Goal: Complete application form

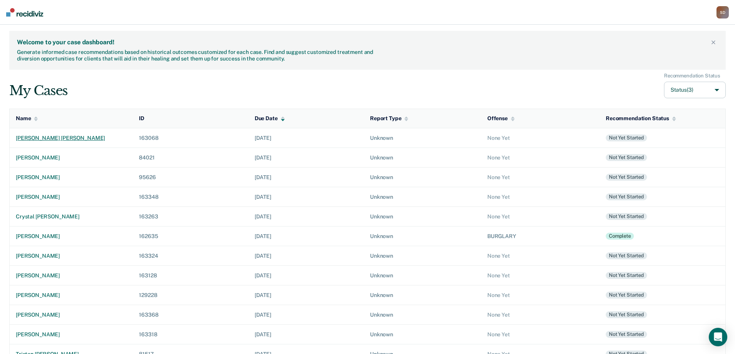
click at [65, 137] on div "[PERSON_NAME] [PERSON_NAME]" at bounding box center [71, 138] width 111 height 7
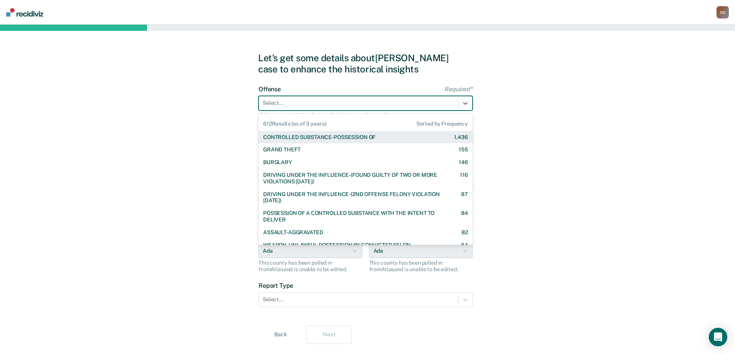
click at [318, 104] on div at bounding box center [358, 103] width 191 height 8
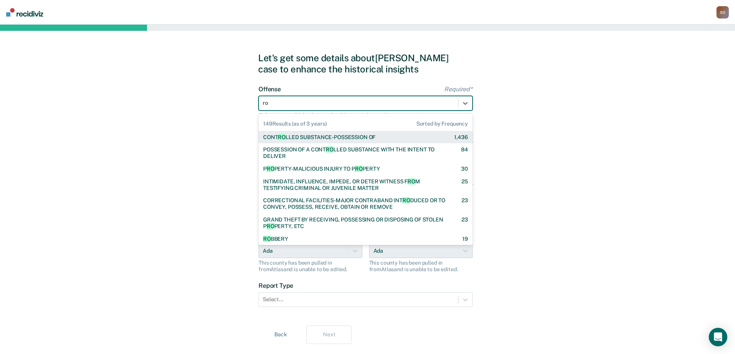
type input "rob"
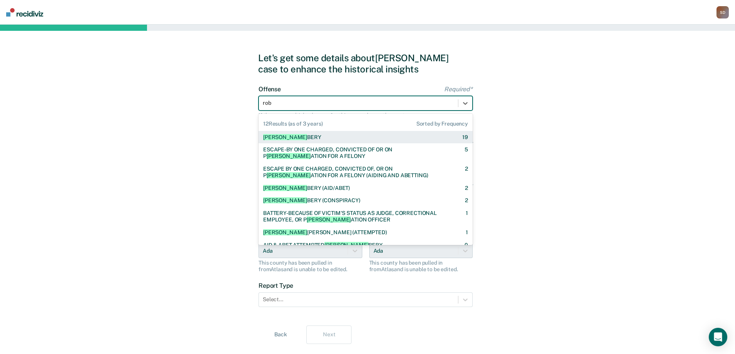
click at [311, 136] on div "[PERSON_NAME] 19" at bounding box center [365, 137] width 205 height 7
checkbox input "true"
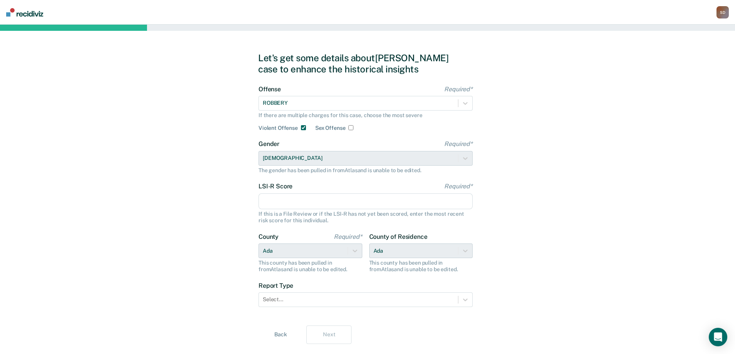
click at [220, 174] on div "Let's get some details about [PERSON_NAME] case to enhance the historical insig…" at bounding box center [367, 198] width 735 height 347
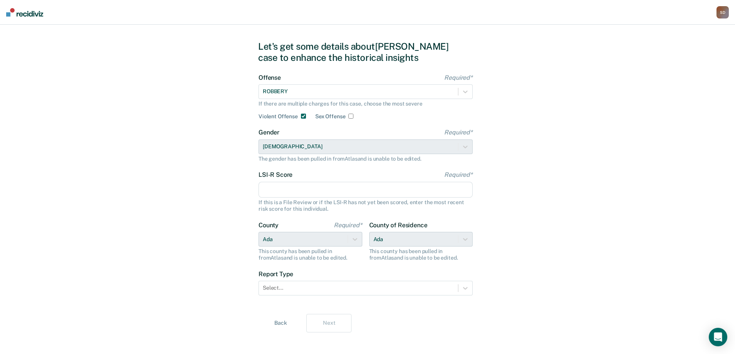
scroll to position [18, 0]
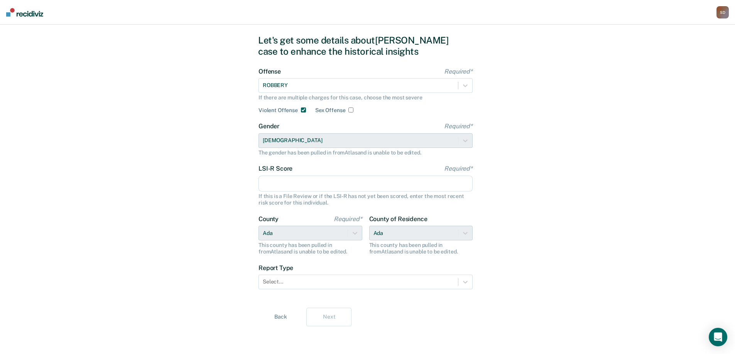
click at [310, 187] on input "LSI-R Score Required*" at bounding box center [365, 184] width 214 height 16
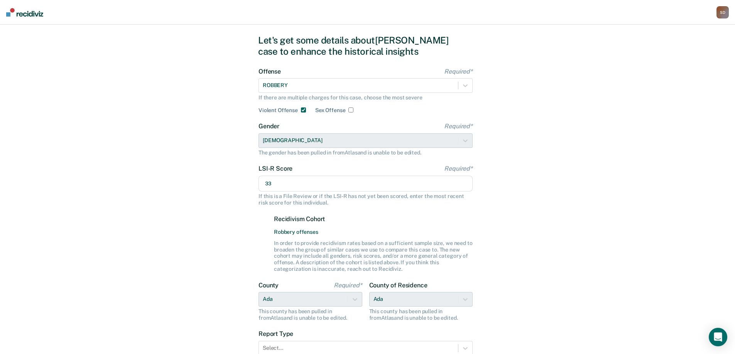
type input "33"
click at [176, 233] on div "Let's get some details about [PERSON_NAME] case to enhance the historical insig…" at bounding box center [367, 214] width 735 height 414
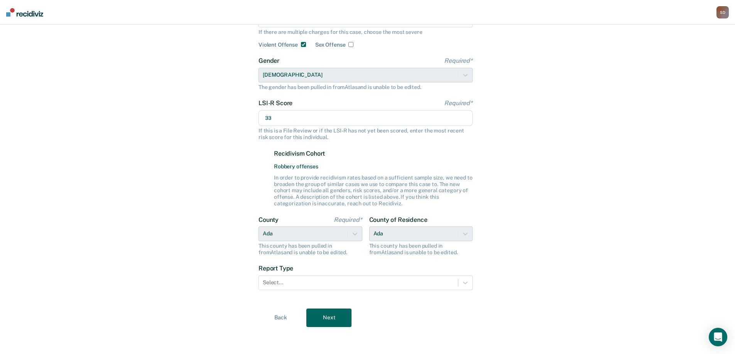
scroll to position [84, 0]
click at [396, 281] on div at bounding box center [358, 282] width 191 height 8
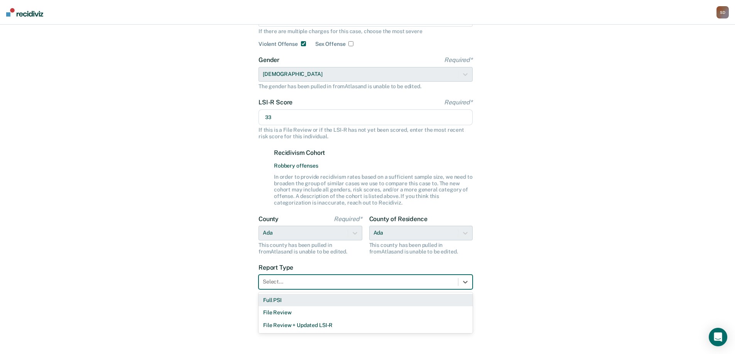
click at [366, 296] on div "Full PSI" at bounding box center [365, 300] width 214 height 13
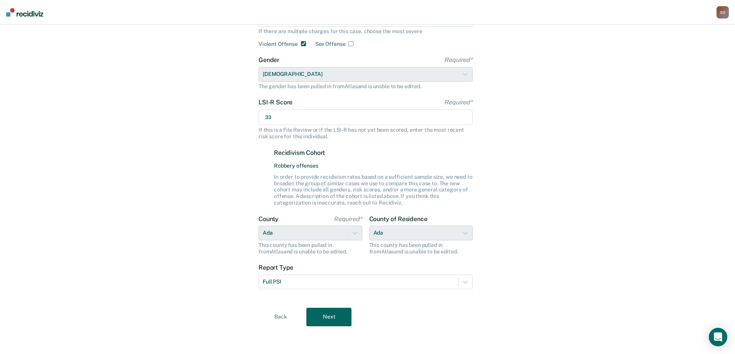
click at [319, 312] on button "Next" at bounding box center [328, 317] width 45 height 19
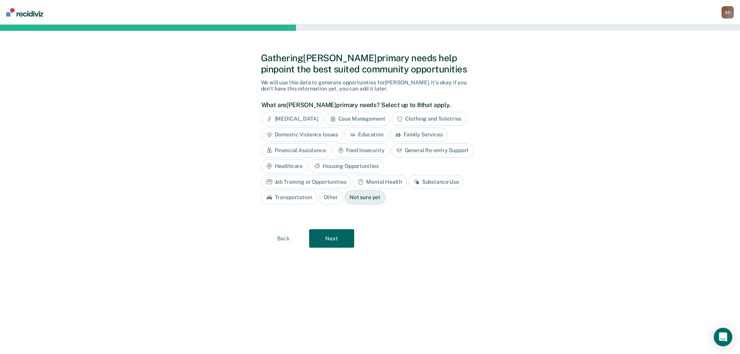
click at [361, 137] on div "Education" at bounding box center [367, 135] width 44 height 14
click at [275, 150] on div "Financial Assistance" at bounding box center [296, 150] width 70 height 14
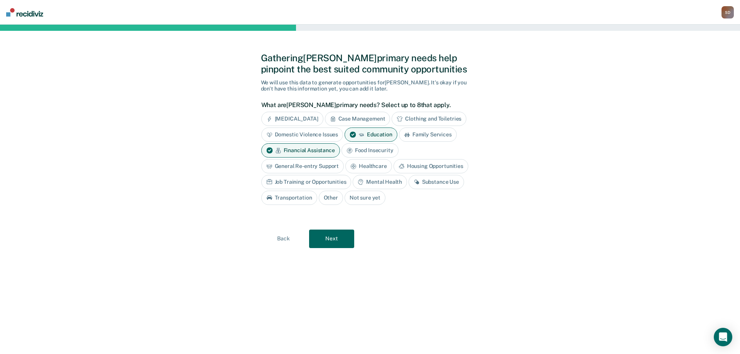
click at [284, 162] on div "General Re-entry Support" at bounding box center [302, 166] width 83 height 14
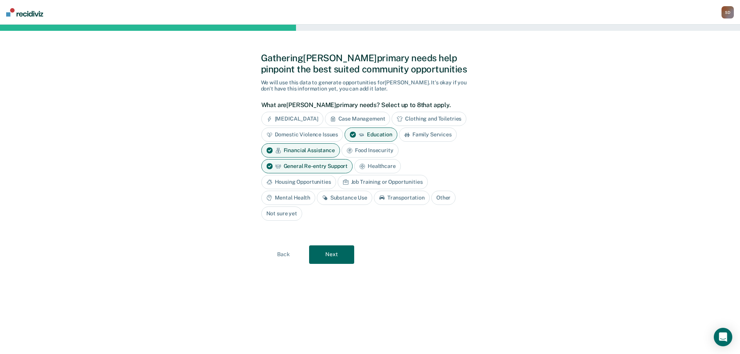
click at [294, 182] on div "Housing Opportunities" at bounding box center [298, 182] width 75 height 14
click at [373, 180] on div "Job Training or Opportunities" at bounding box center [392, 182] width 90 height 14
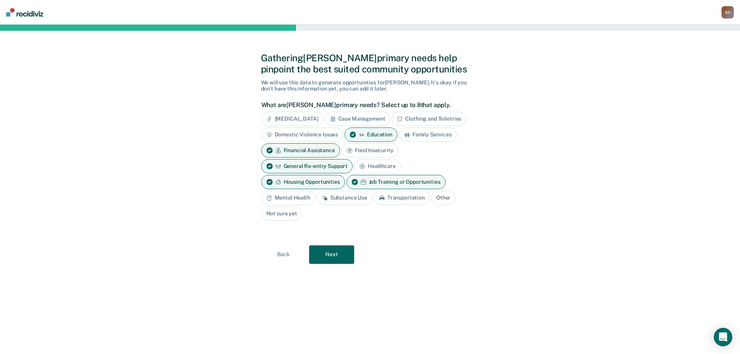
drag, startPoint x: 294, startPoint y: 197, endPoint x: 311, endPoint y: 197, distance: 16.6
click at [294, 197] on div "Mental Health" at bounding box center [288, 198] width 54 height 14
click at [351, 199] on div "Substance Use" at bounding box center [354, 198] width 56 height 14
click at [342, 255] on button "Next" at bounding box center [331, 255] width 45 height 19
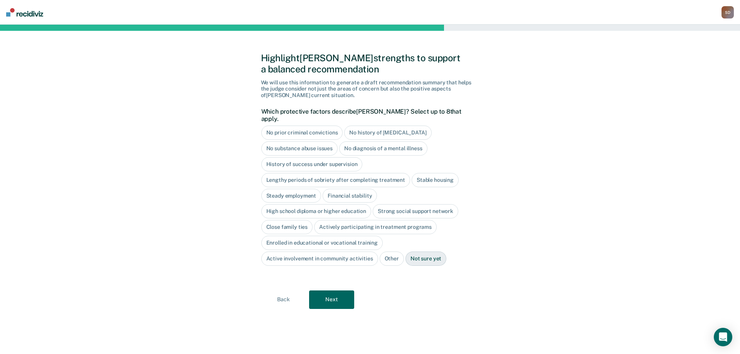
click at [300, 126] on div "No prior criminal convictions" at bounding box center [302, 133] width 82 height 14
click at [333, 293] on button "Next" at bounding box center [331, 300] width 45 height 19
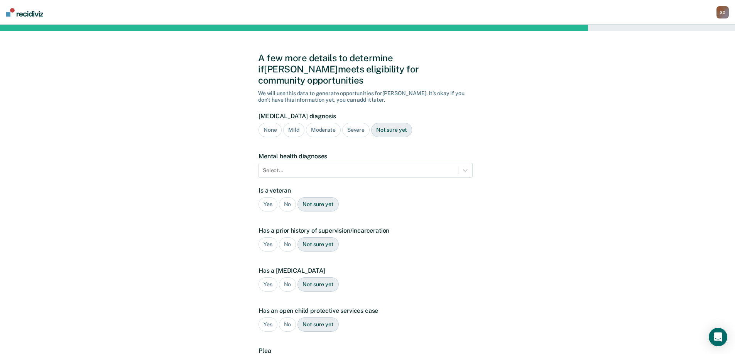
click at [15, 233] on div "A few more details to determine if [PERSON_NAME] meets eligibility for communit…" at bounding box center [367, 234] width 735 height 418
click at [17, 212] on div "A few more details to determine if [PERSON_NAME] meets eligibility for communit…" at bounding box center [367, 234] width 735 height 418
click at [357, 123] on div "Severe" at bounding box center [355, 130] width 27 height 14
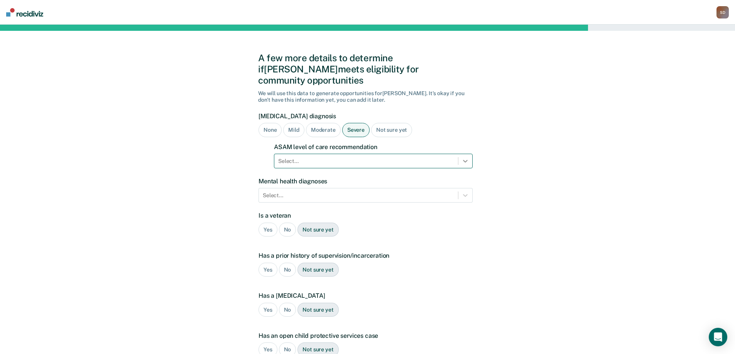
click at [471, 154] on div at bounding box center [465, 161] width 14 height 14
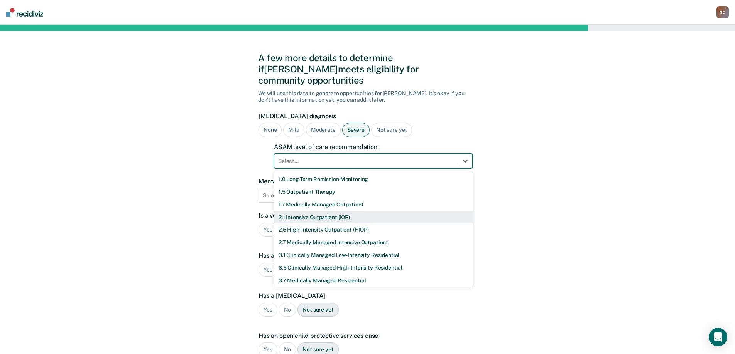
click at [411, 211] on div "2.1 Intensive Outpatient (IOP)" at bounding box center [373, 217] width 199 height 13
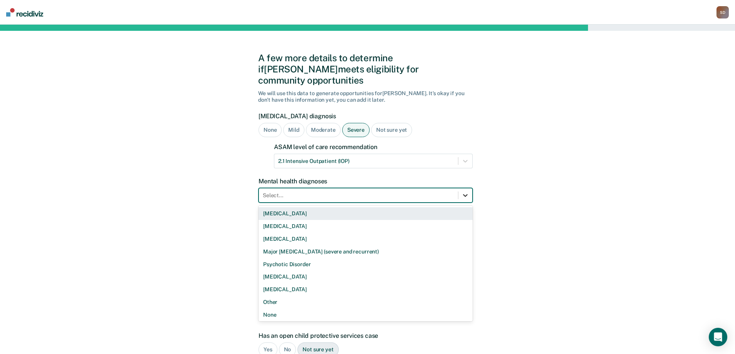
click at [463, 195] on icon at bounding box center [465, 196] width 5 height 3
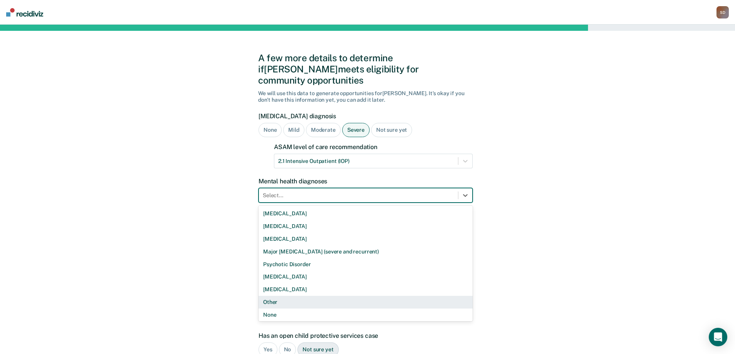
click at [354, 296] on div "Other" at bounding box center [365, 302] width 214 height 13
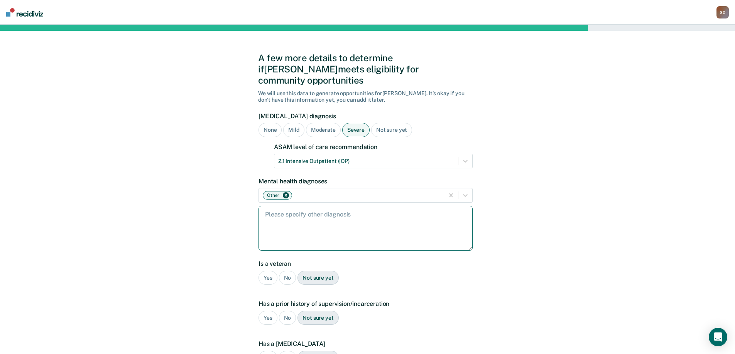
click at [364, 221] on textarea at bounding box center [365, 228] width 214 height 45
type textarea "[MEDICAL_DATA]"
drag, startPoint x: 0, startPoint y: 235, endPoint x: 4, endPoint y: 234, distance: 3.9
click at [0, 235] on div "A few more details to determine if [PERSON_NAME] meets eligibility for communit…" at bounding box center [367, 271] width 735 height 492
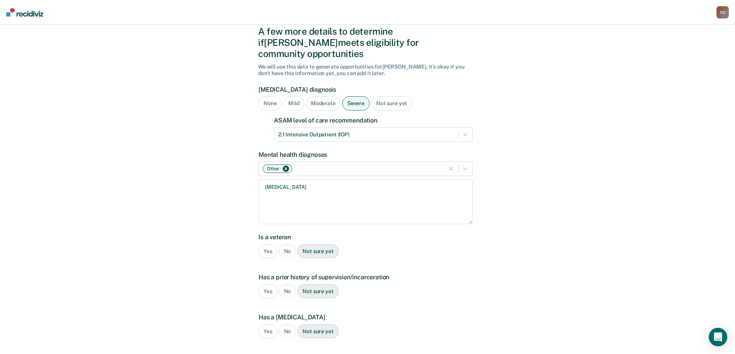
scroll to position [77, 0]
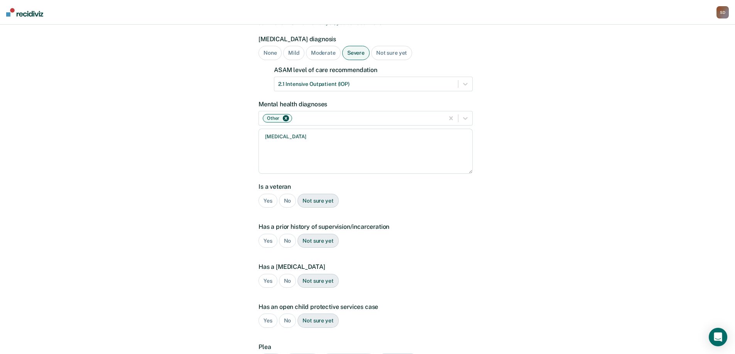
click at [286, 194] on div "No" at bounding box center [287, 201] width 17 height 14
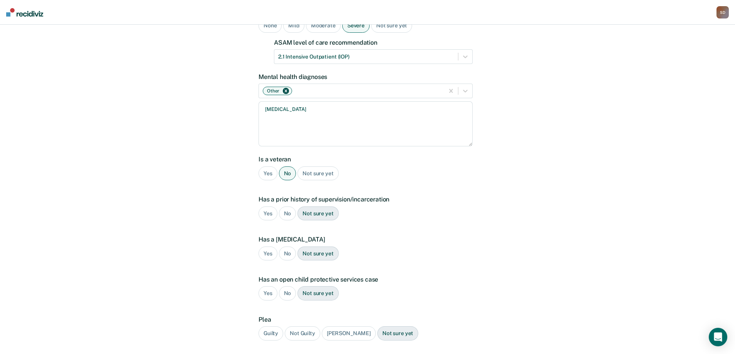
scroll to position [116, 0]
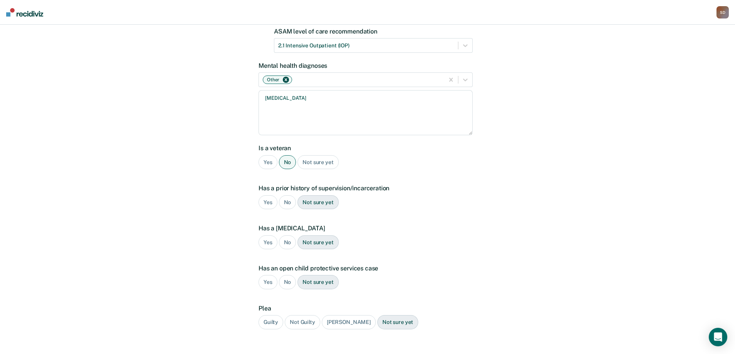
click at [292, 195] on div "No" at bounding box center [287, 202] width 17 height 14
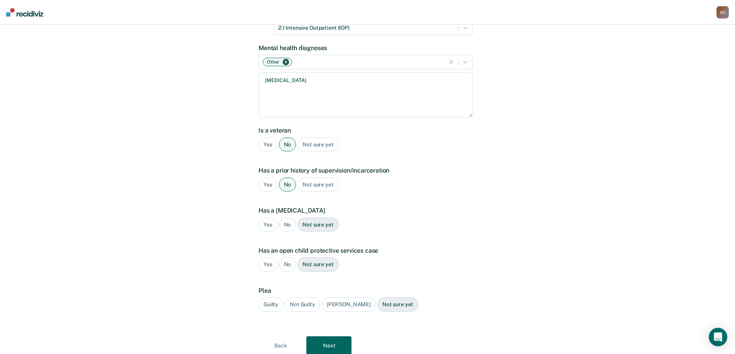
scroll to position [151, 0]
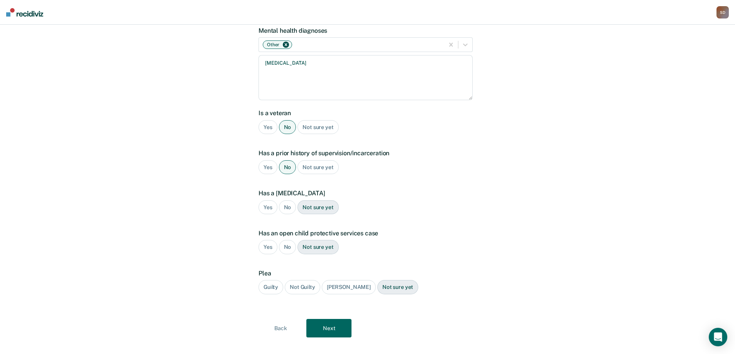
click at [289, 201] on div "No" at bounding box center [287, 208] width 17 height 14
click at [286, 240] on div "No" at bounding box center [287, 247] width 17 height 14
click at [270, 280] on div "Guilty" at bounding box center [270, 287] width 25 height 14
click at [329, 319] on button "Next" at bounding box center [328, 328] width 45 height 19
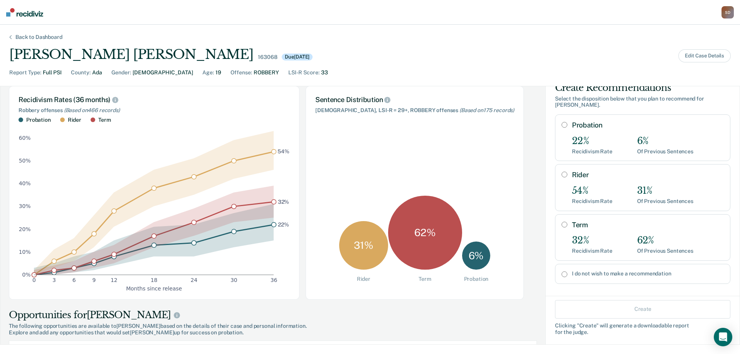
scroll to position [21, 0]
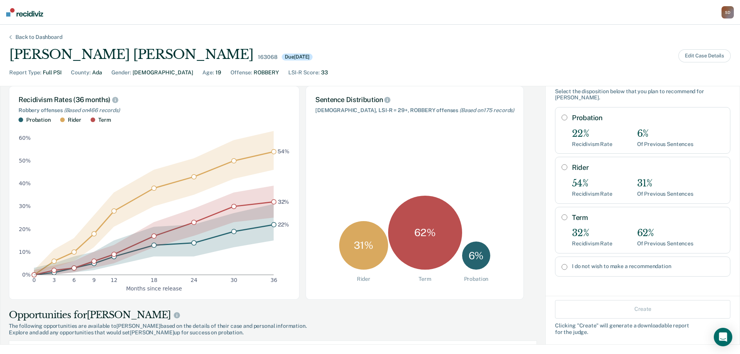
click at [562, 266] on input "I do not wish to make a recommendation" at bounding box center [565, 267] width 6 height 6
radio input "true"
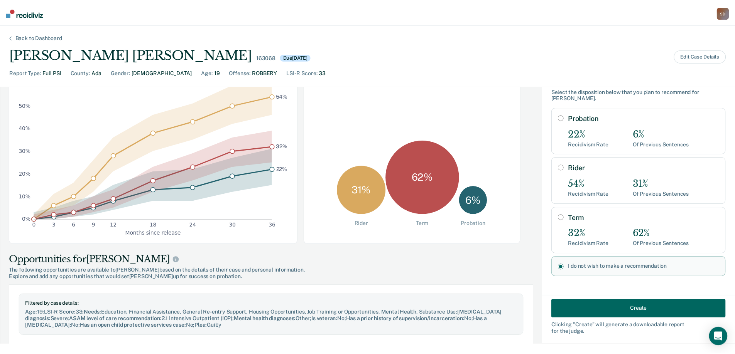
scroll to position [116, 0]
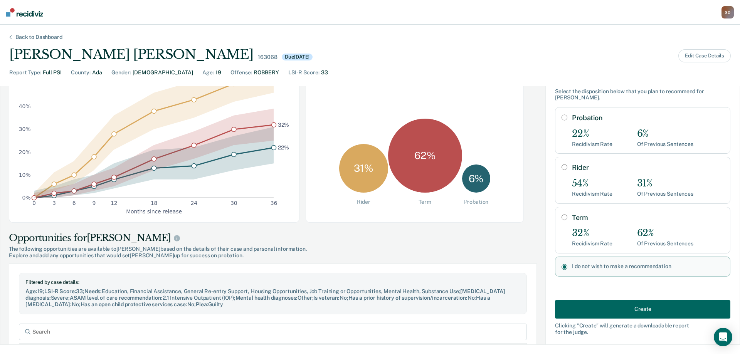
click at [614, 307] on button "Create" at bounding box center [642, 309] width 175 height 19
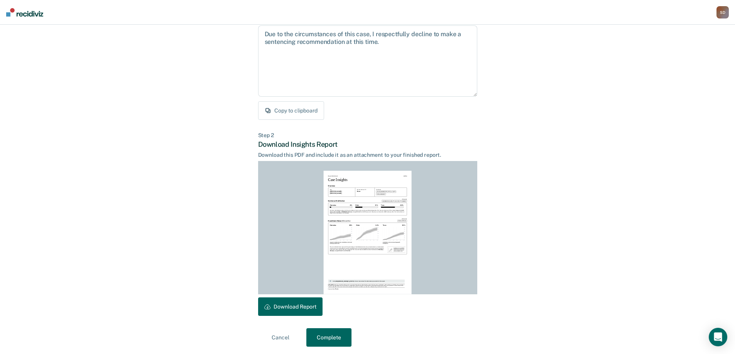
scroll to position [85, 0]
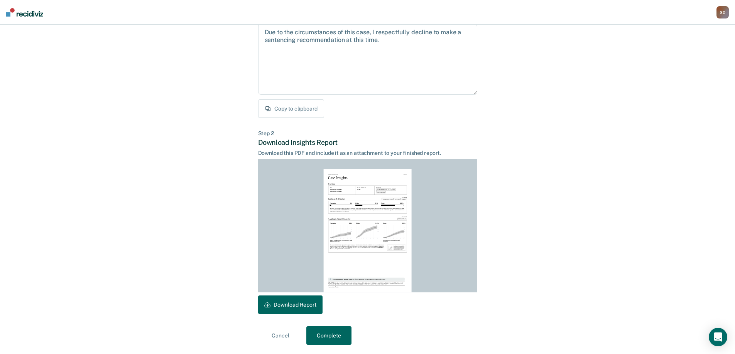
click at [307, 303] on button "Download Report" at bounding box center [290, 305] width 64 height 19
click at [340, 336] on button "Complete" at bounding box center [328, 336] width 45 height 19
